Goal: Information Seeking & Learning: Learn about a topic

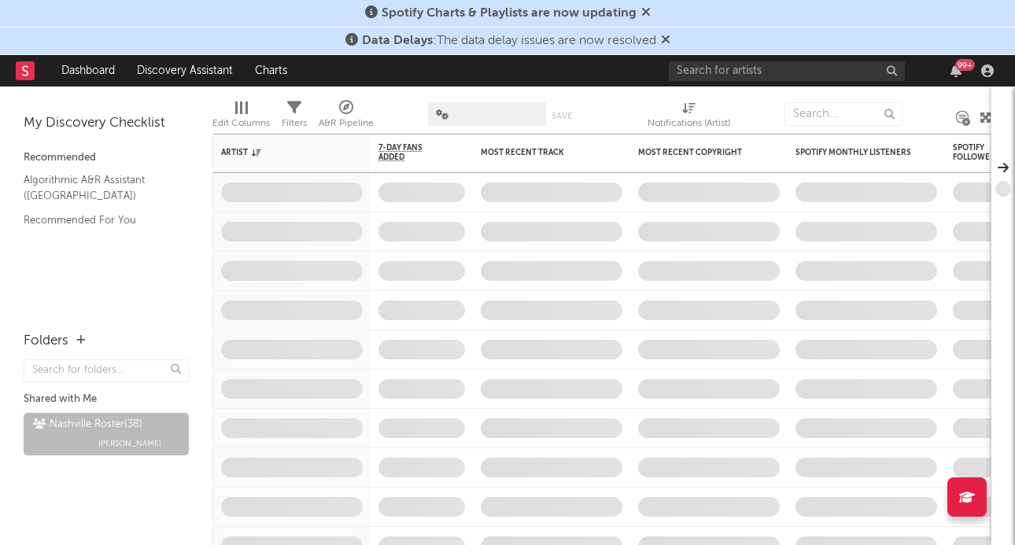
click at [702, 17] on div "Spotify Charts & Playlists are now updating" at bounding box center [507, 14] width 1015 height 28
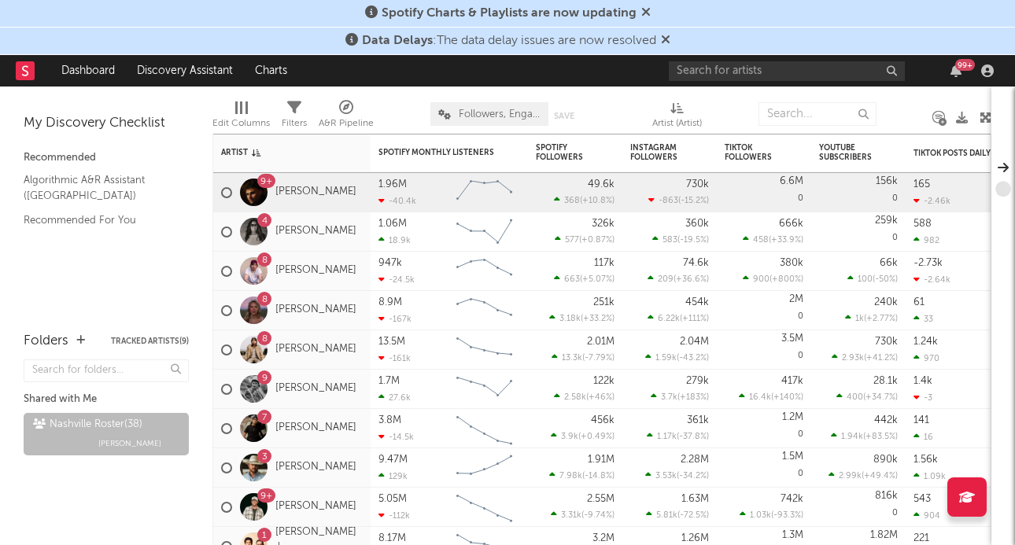
click at [648, 13] on icon at bounding box center [646, 12] width 9 height 13
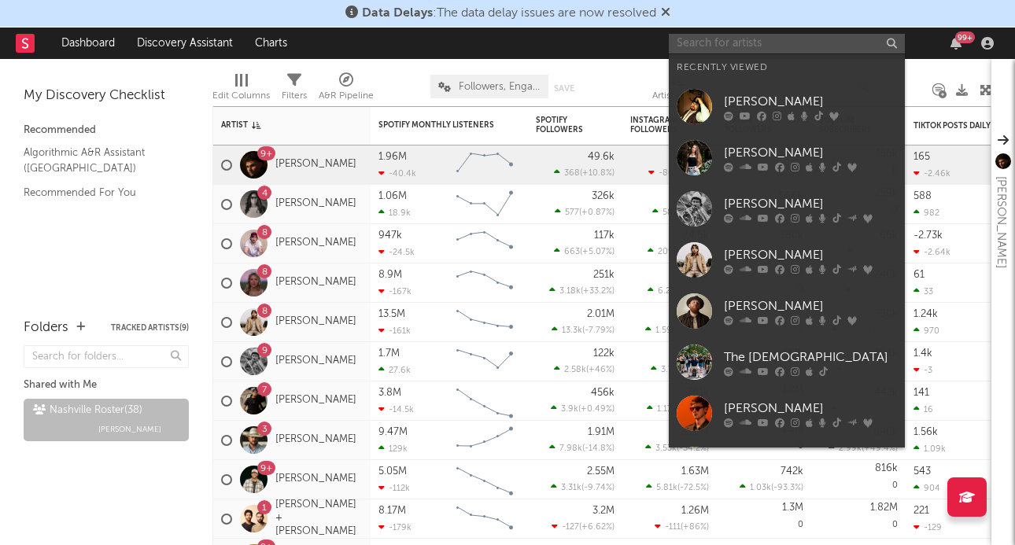
click at [701, 41] on input "text" at bounding box center [787, 44] width 236 height 20
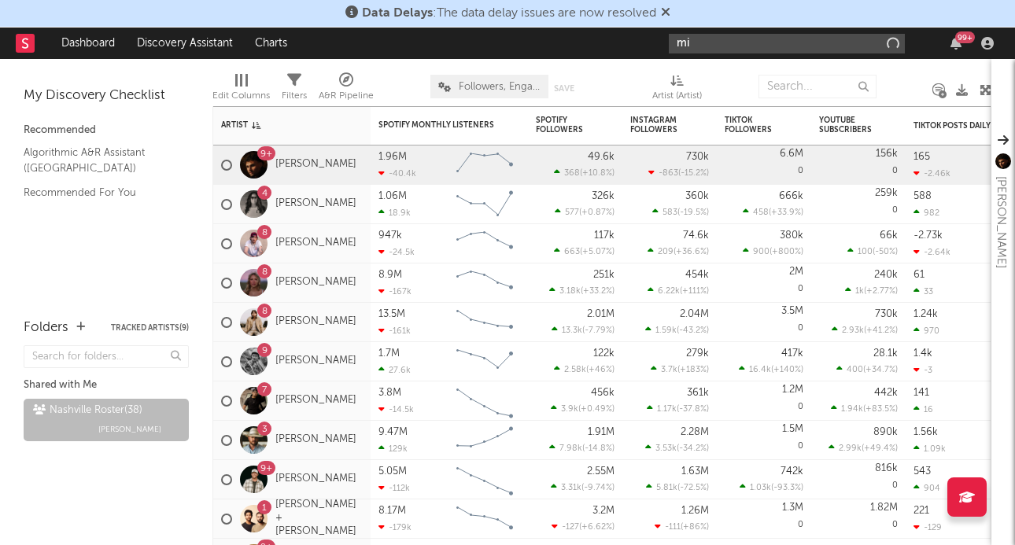
type input "m"
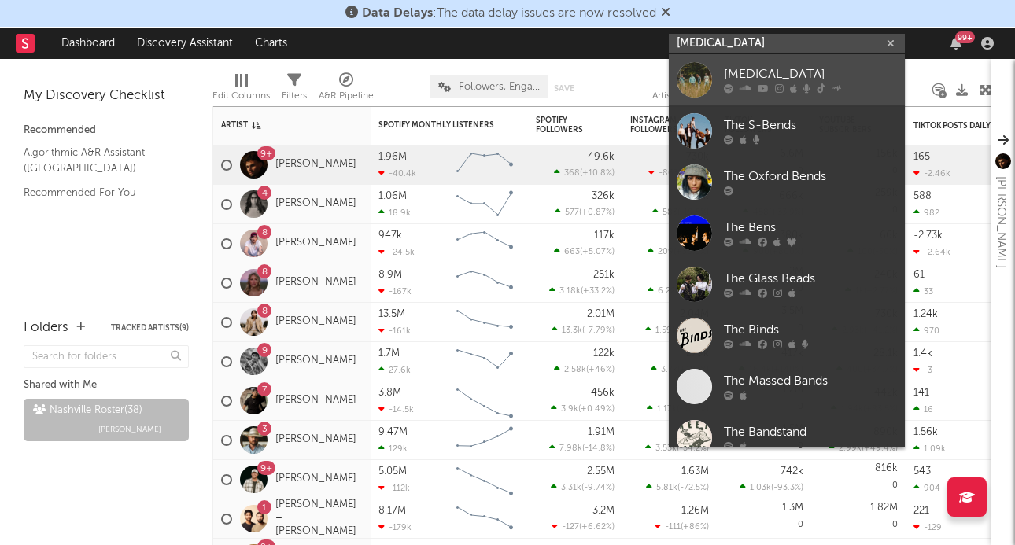
type input "[MEDICAL_DATA]"
click at [749, 74] on div "[MEDICAL_DATA]" at bounding box center [810, 74] width 173 height 19
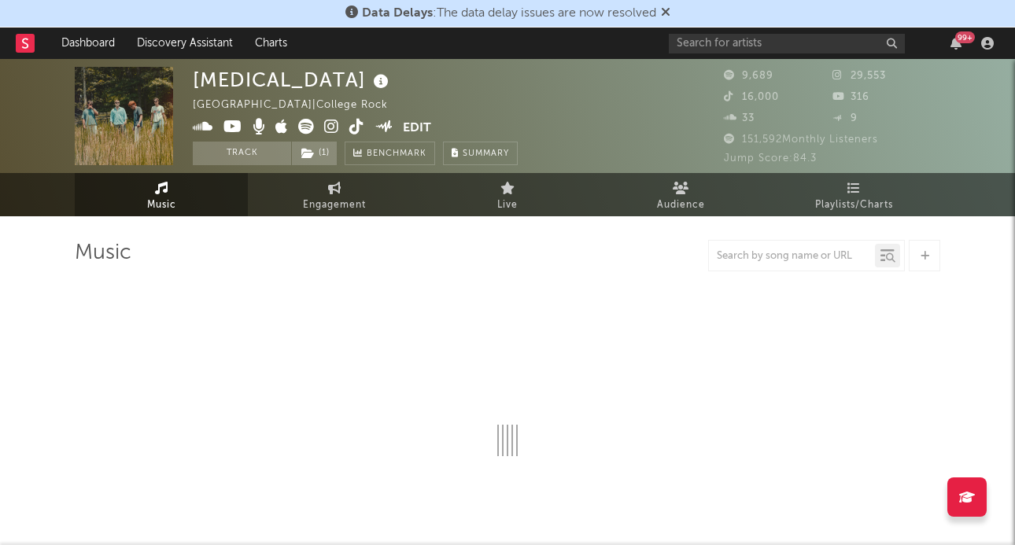
select select "6m"
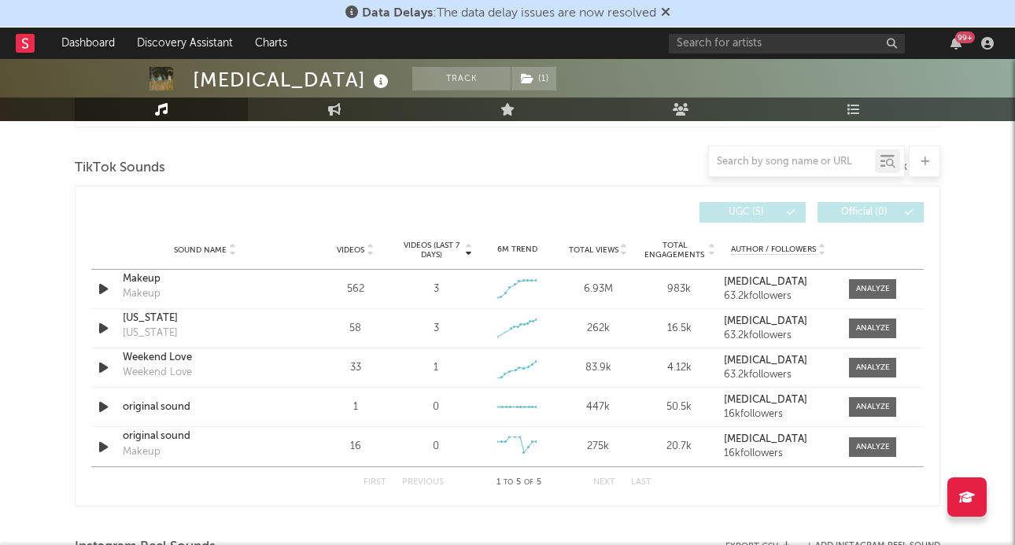
scroll to position [1043, 0]
